Goal: Information Seeking & Learning: Learn about a topic

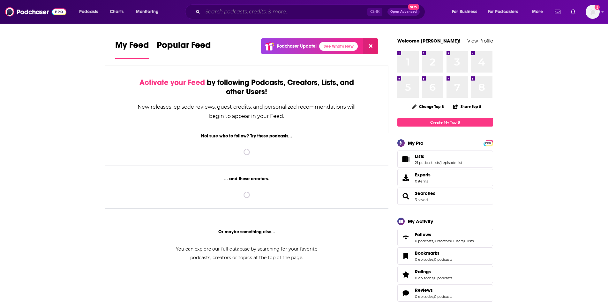
click at [243, 14] on input "Search podcasts, credits, & more..." at bounding box center [285, 12] width 165 height 10
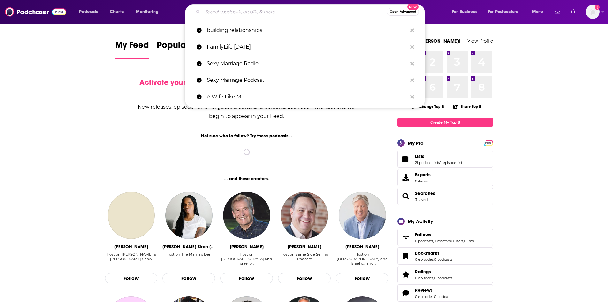
paste input "ephesiology"
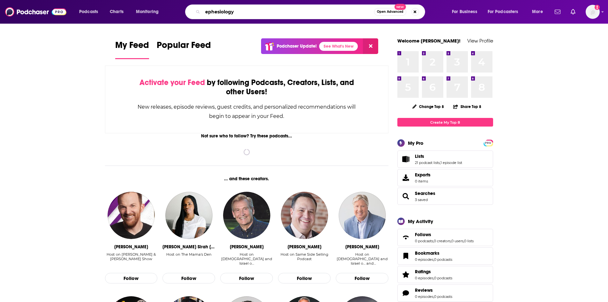
type input "ephesiology"
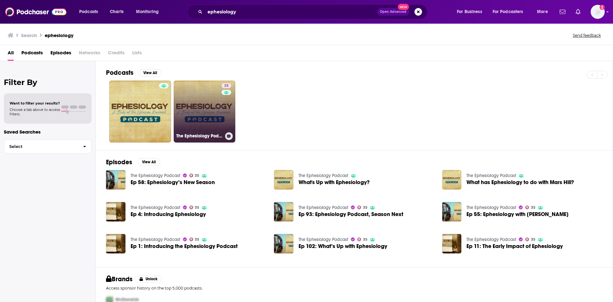
click at [212, 113] on link "35 The Ephesiology Podcast" at bounding box center [205, 111] width 62 height 62
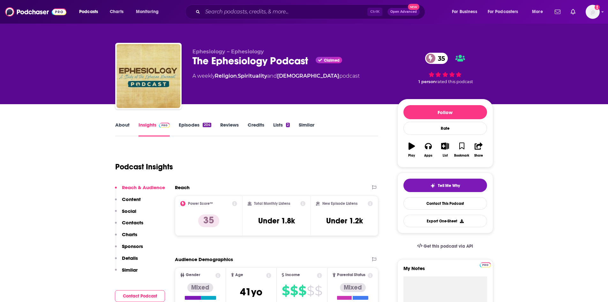
click at [125, 127] on link "About" at bounding box center [122, 129] width 14 height 15
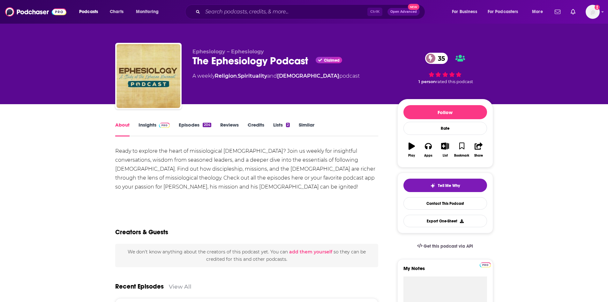
click at [161, 125] on img at bounding box center [164, 125] width 11 height 5
